Goal: Check status

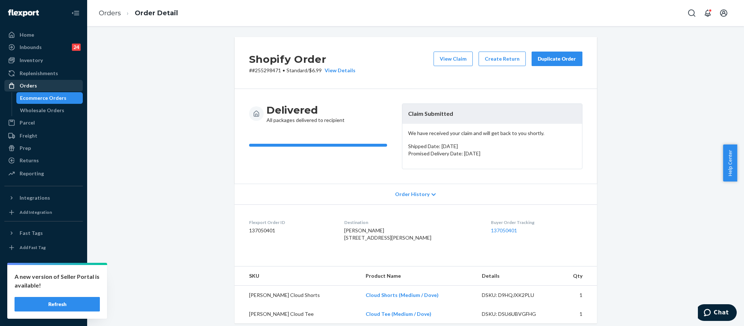
click at [20, 87] on div "Orders" at bounding box center [28, 85] width 17 height 7
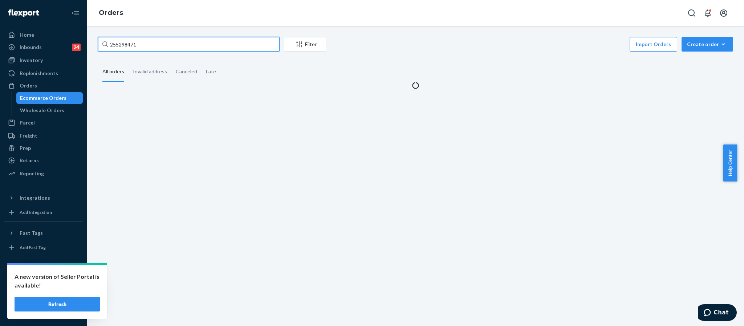
drag, startPoint x: 148, startPoint y: 43, endPoint x: 83, endPoint y: 41, distance: 65.4
click at [83, 41] on div "Home Inbounds 24 Shipping Plans Problems 24 Inventory Products Replenishments O…" at bounding box center [372, 163] width 744 height 326
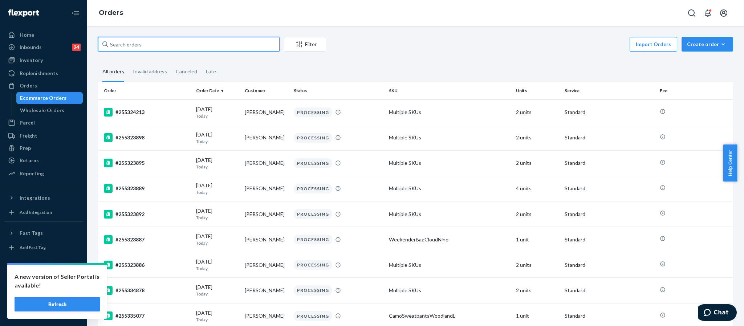
click at [129, 40] on input "text" at bounding box center [188, 44] width 181 height 15
paste input "255330975"
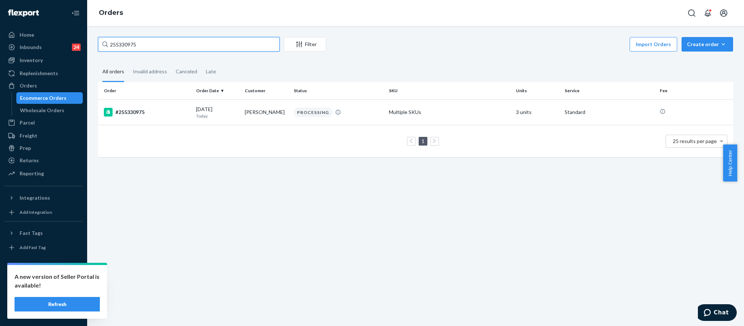
type input "255330975"
drag, startPoint x: 153, startPoint y: 46, endPoint x: 69, endPoint y: 47, distance: 83.9
click at [69, 47] on div "Home Inbounds 24 Shipping Plans Problems 24 Inventory Products Replenishments O…" at bounding box center [372, 163] width 744 height 326
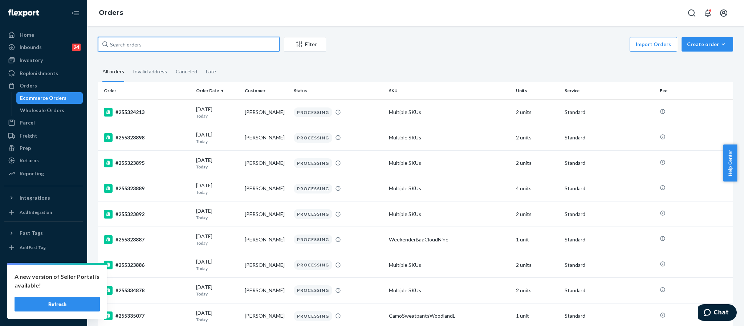
paste input "255330919"
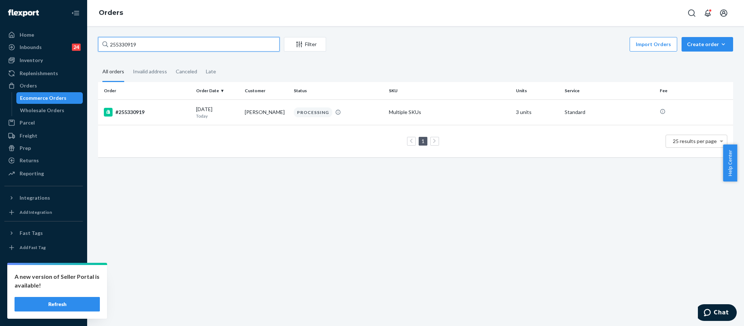
type input "255330919"
